Goal: Task Accomplishment & Management: Use online tool/utility

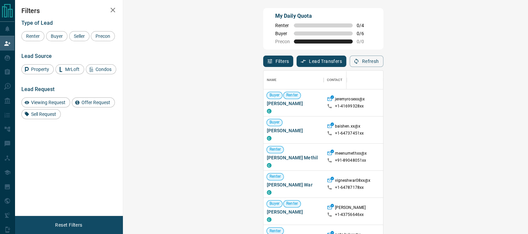
scroll to position [41, 0]
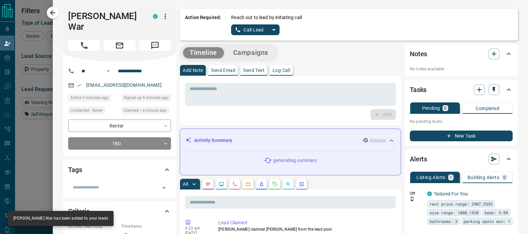
click at [241, 27] on button "Call Lead" at bounding box center [249, 29] width 37 height 11
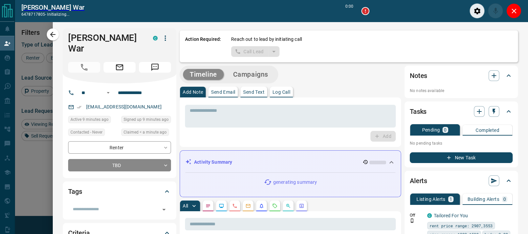
scroll to position [153, 384]
click at [511, 12] on icon "Close" at bounding box center [514, 11] width 8 height 8
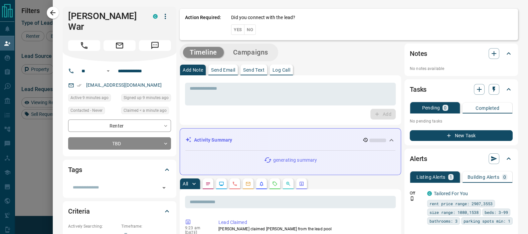
scroll to position [170, 384]
click at [232, 28] on button "Yes" at bounding box center [237, 29] width 13 height 10
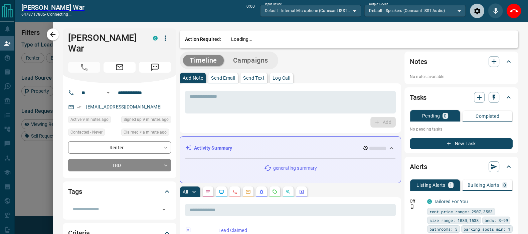
scroll to position [153, 384]
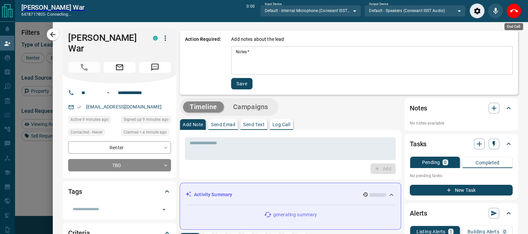
click at [519, 7] on button "End Call" at bounding box center [514, 10] width 15 height 15
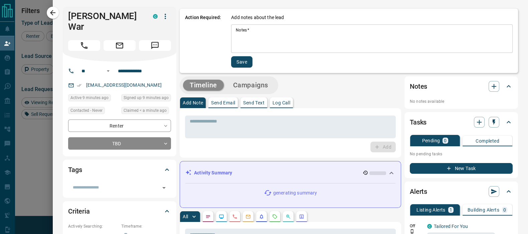
scroll to position [170, 384]
click at [245, 53] on div "Add notes about the lead Notes   * * Notes   * Save" at bounding box center [372, 40] width 282 height 53
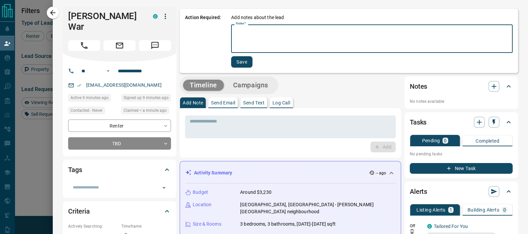
click at [249, 42] on textarea "Notes   *" at bounding box center [372, 38] width 272 height 23
type textarea "***"
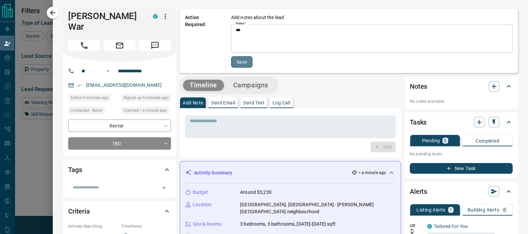
click at [239, 58] on button "Save" at bounding box center [241, 61] width 21 height 11
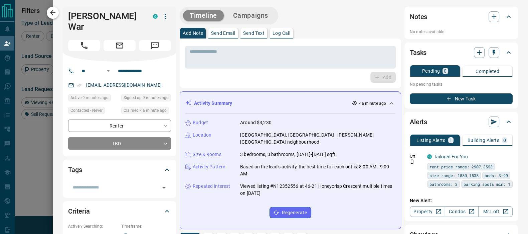
click at [49, 15] on button "button" at bounding box center [53, 13] width 12 height 12
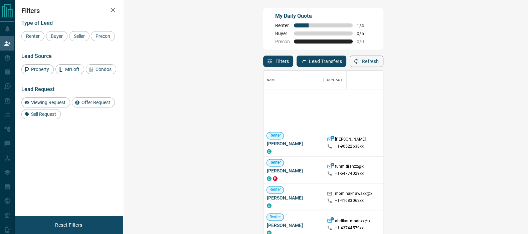
scroll to position [2290, 0]
